Goal: Information Seeking & Learning: Learn about a topic

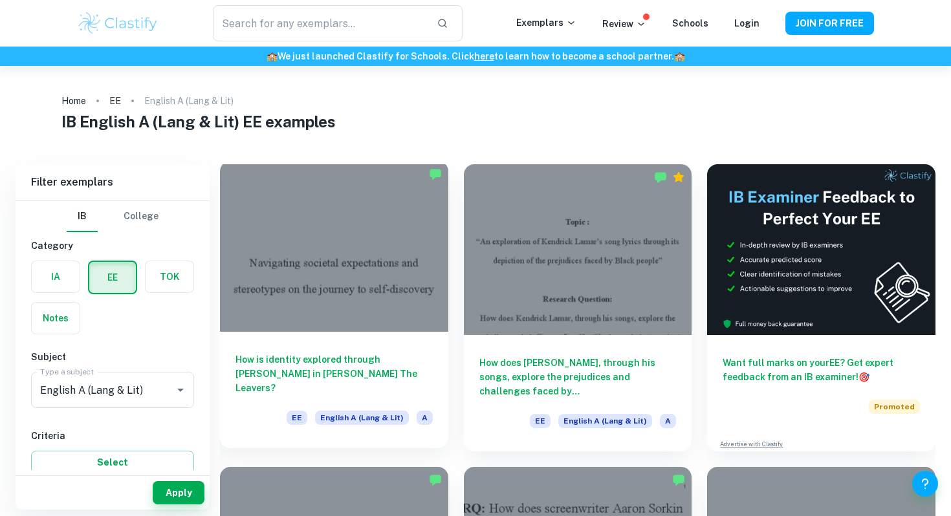
click at [356, 297] on div at bounding box center [334, 246] width 228 height 171
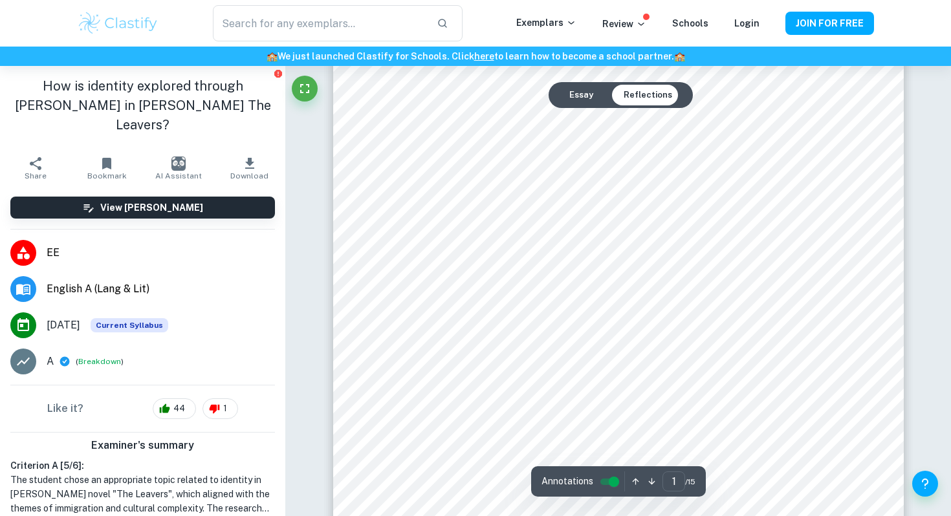
scroll to position [166, 0]
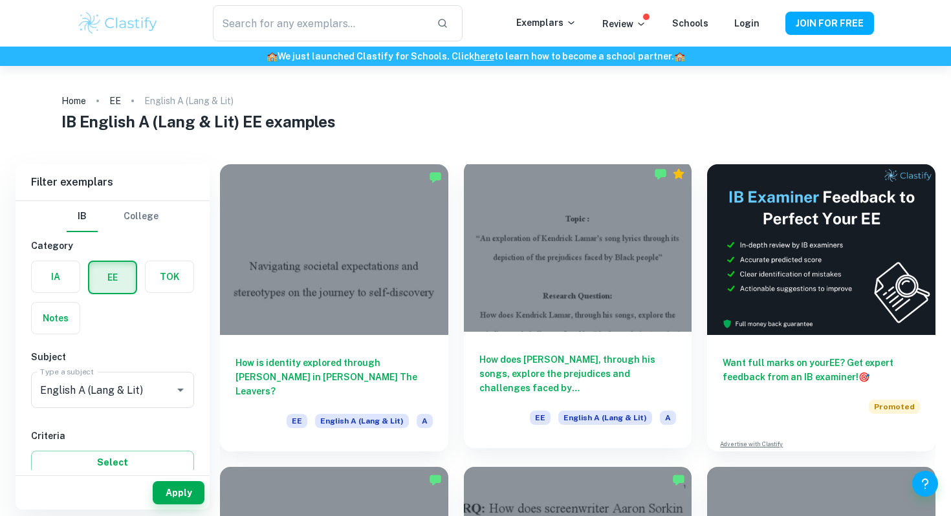
click at [600, 274] on div at bounding box center [578, 246] width 228 height 171
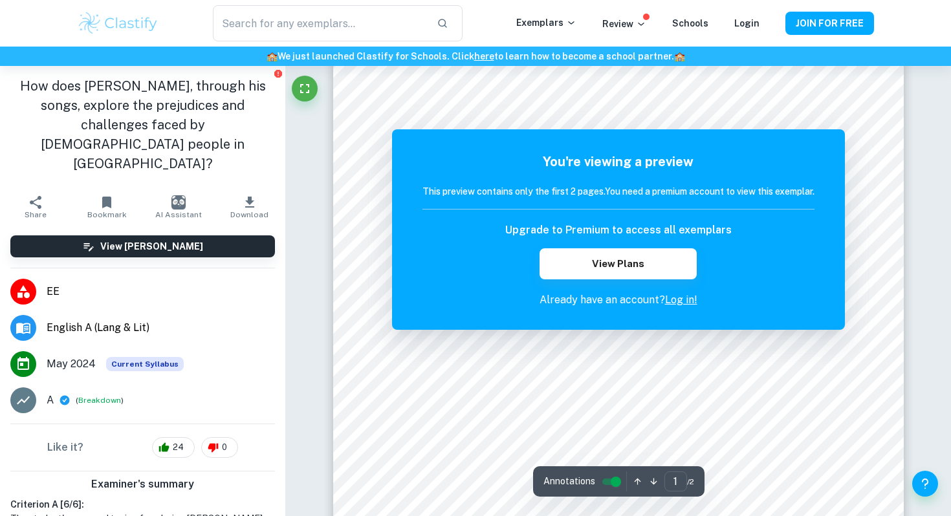
scroll to position [174, 0]
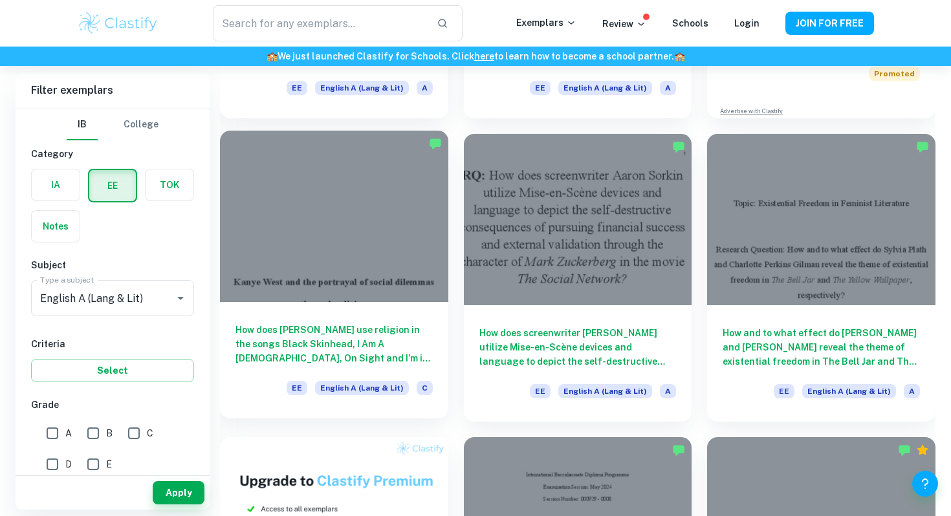
scroll to position [334, 0]
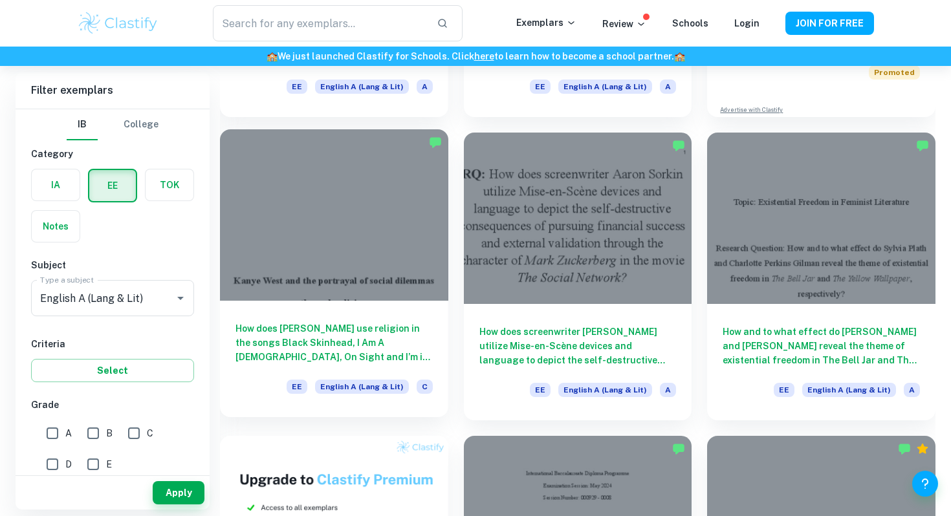
click at [360, 250] on div at bounding box center [334, 214] width 228 height 171
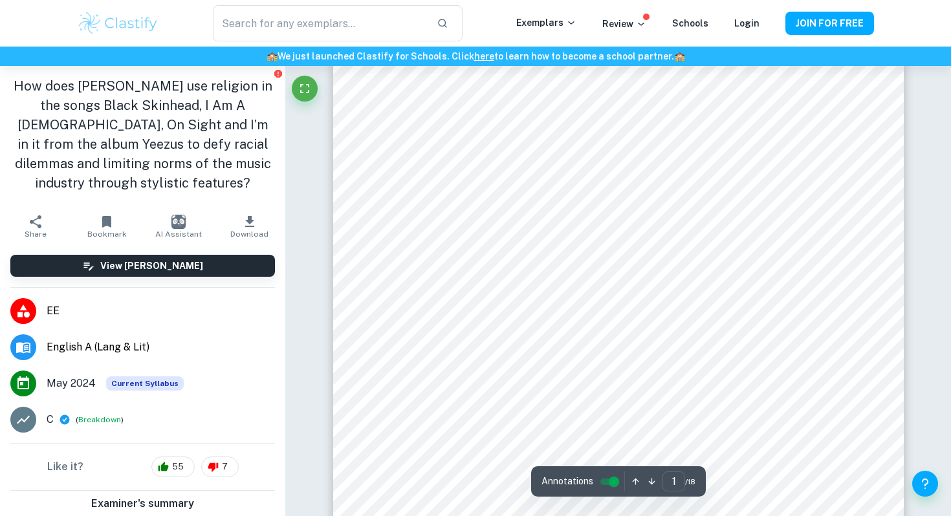
scroll to position [304, 0]
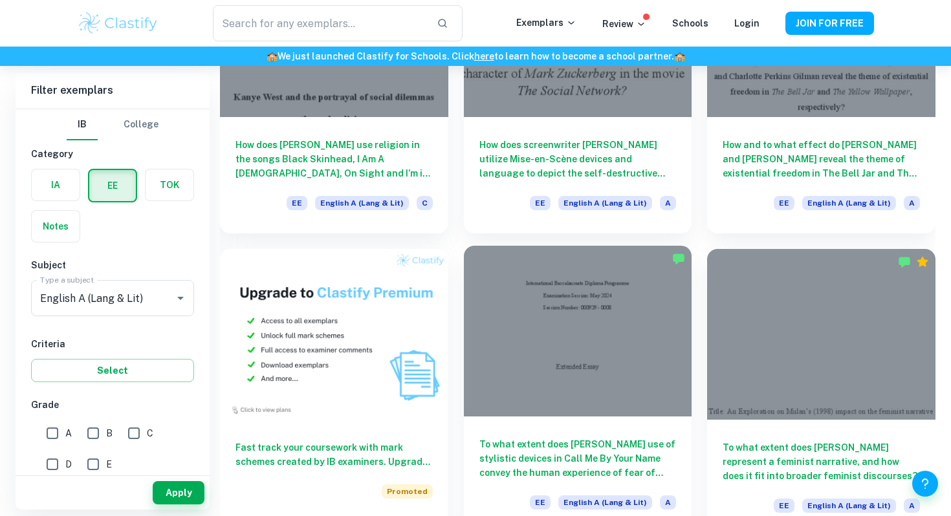
scroll to position [566, 0]
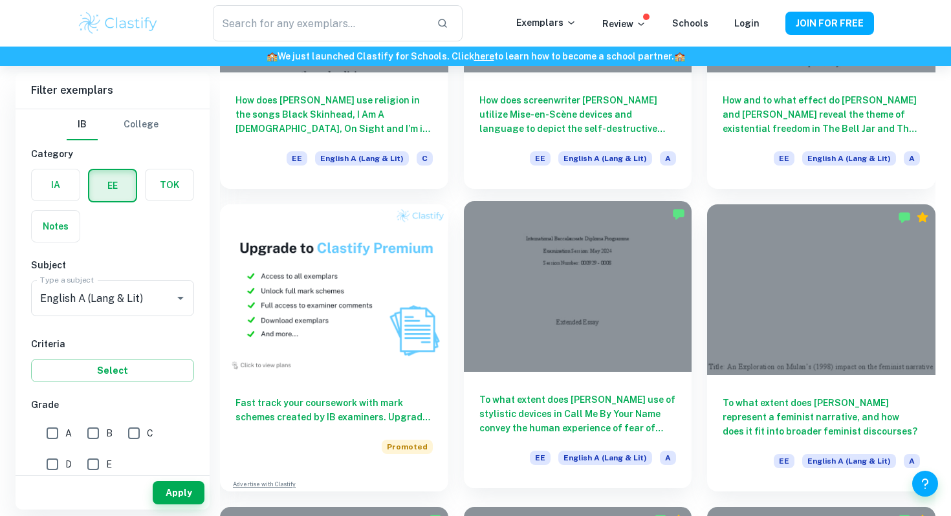
click at [628, 299] on div at bounding box center [578, 286] width 228 height 171
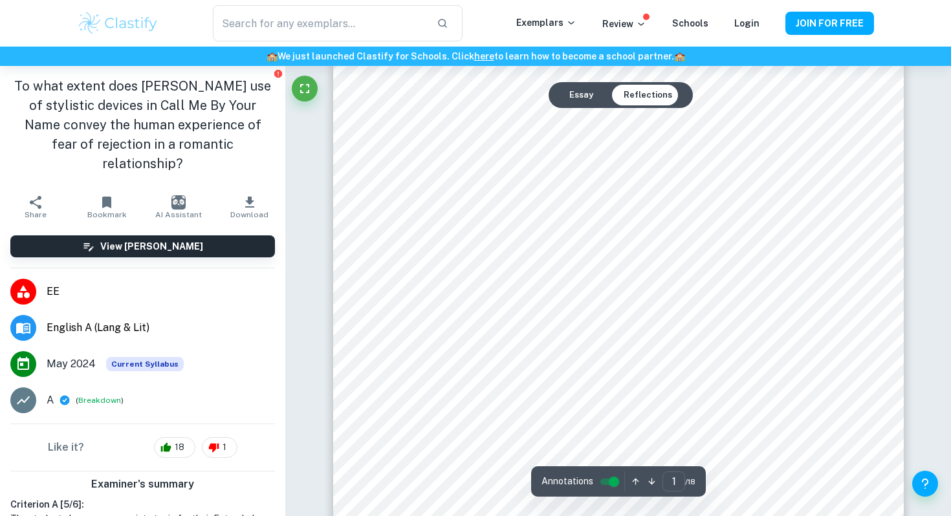
scroll to position [43, 0]
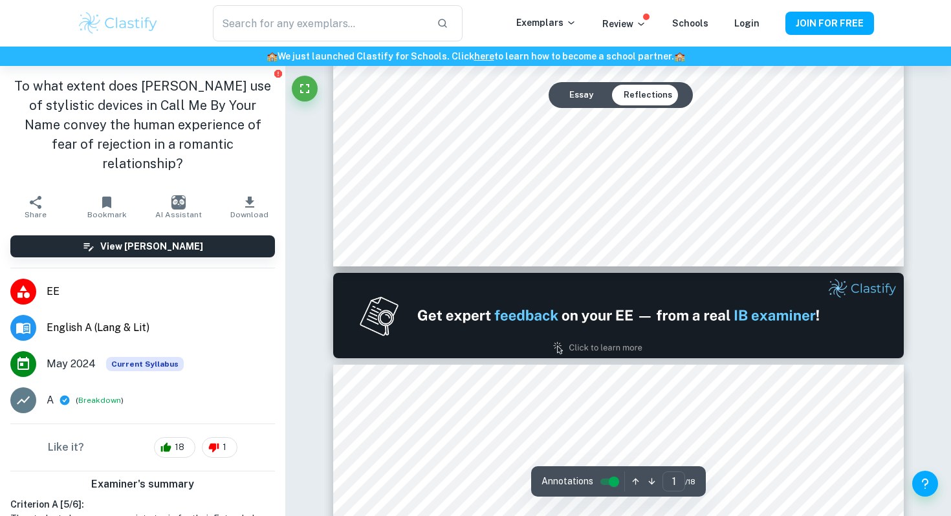
type input "2"
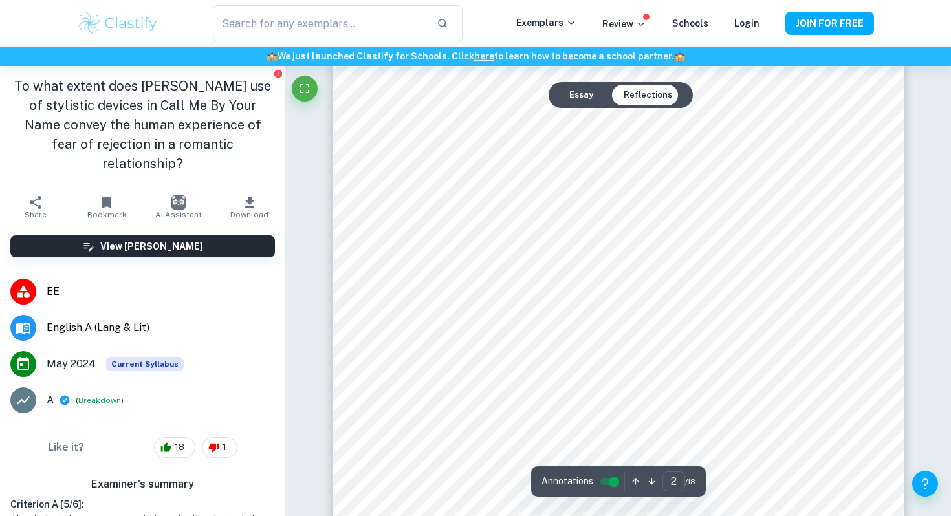
scroll to position [955, 0]
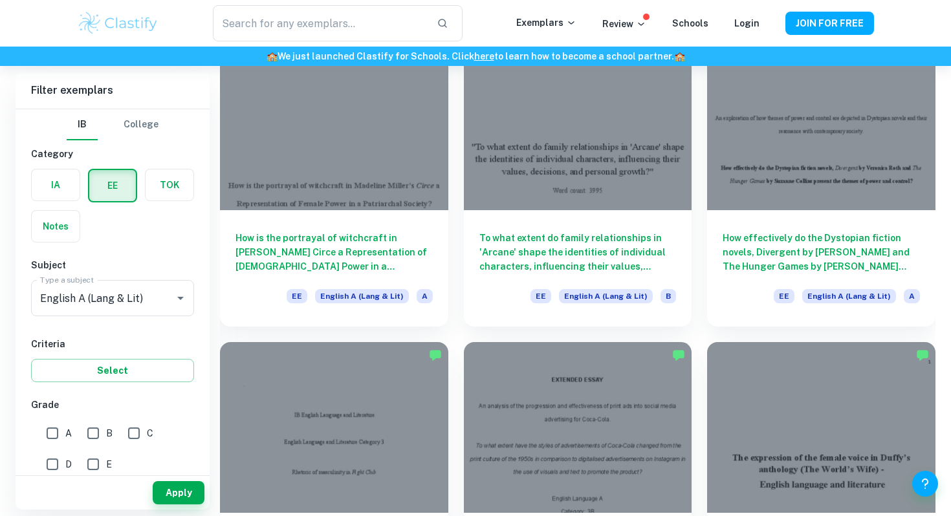
scroll to position [1036, 0]
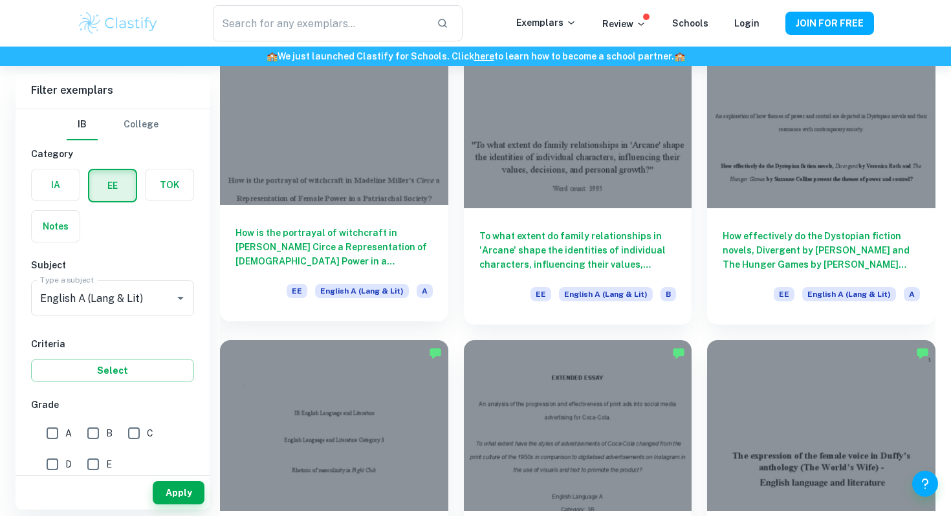
click at [361, 171] on div at bounding box center [334, 119] width 228 height 171
